Goal: Find specific page/section: Find specific page/section

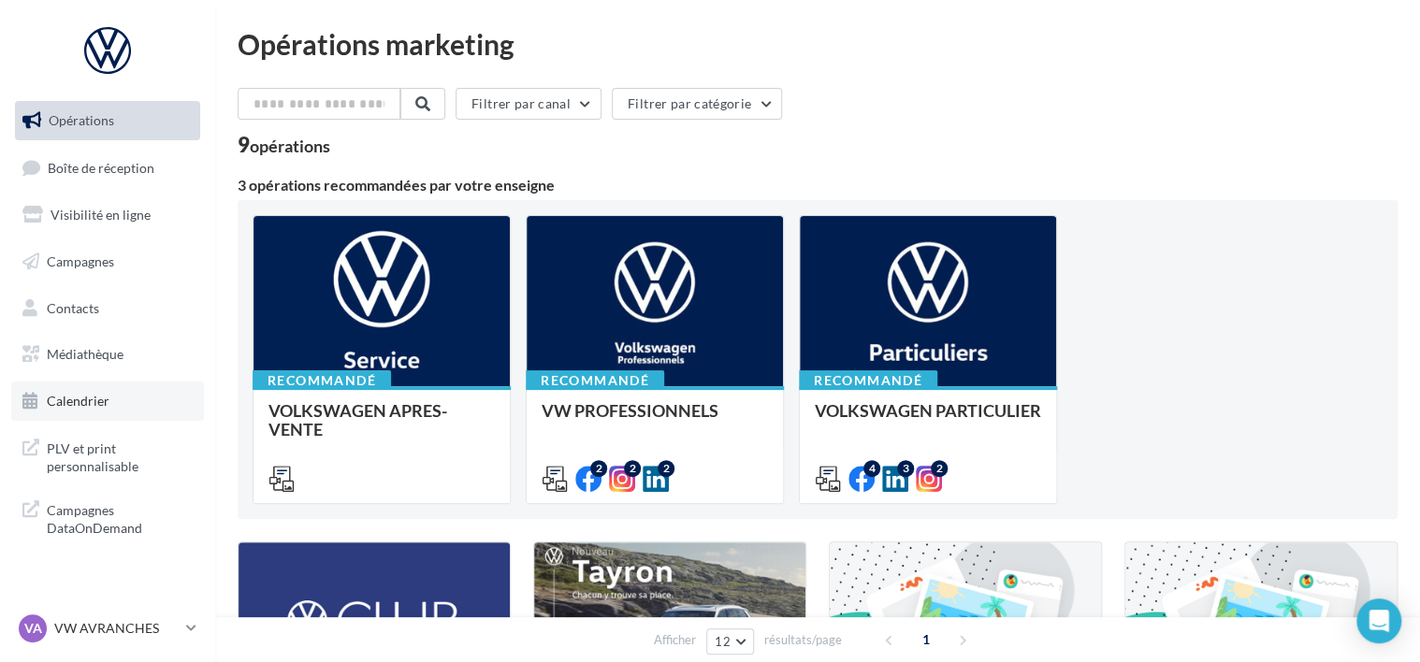
click at [106, 404] on span "Calendrier" at bounding box center [78, 401] width 63 height 16
